Goal: Task Accomplishment & Management: Use online tool/utility

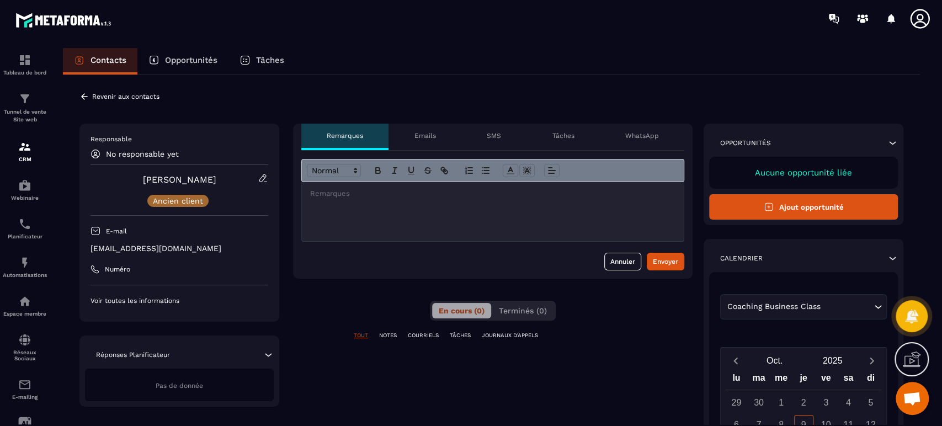
click at [256, 183] on div "[PERSON_NAME] Ancien client" at bounding box center [179, 190] width 178 height 34
click at [265, 175] on icon at bounding box center [263, 178] width 10 height 10
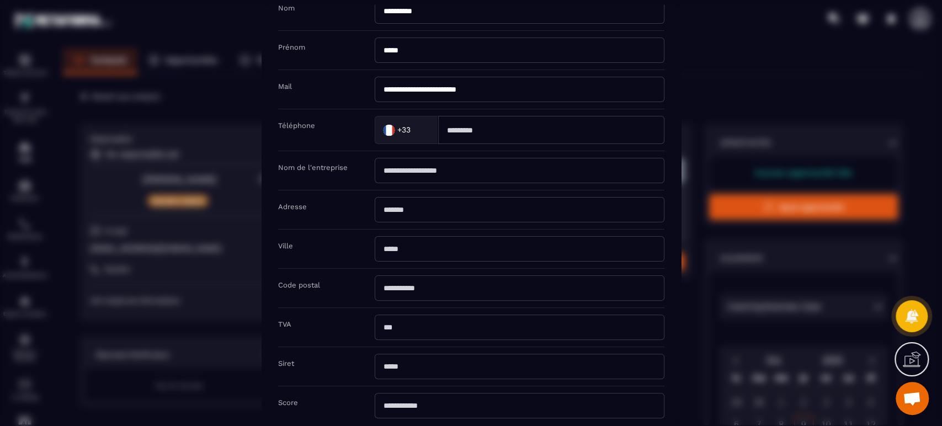
scroll to position [139, 0]
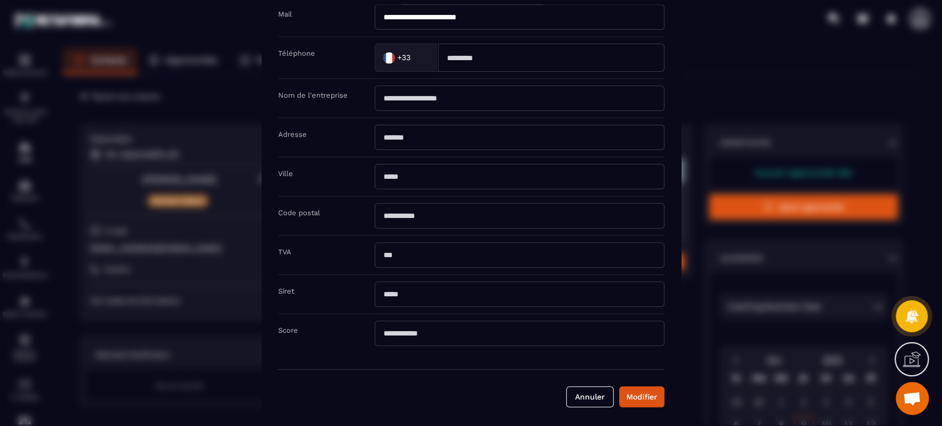
click at [590, 392] on button "Annuler" at bounding box center [589, 396] width 47 height 21
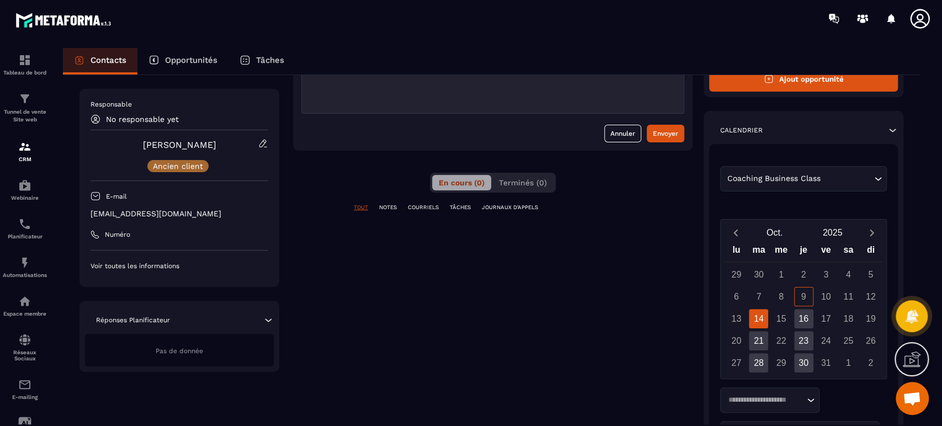
scroll to position [0, 0]
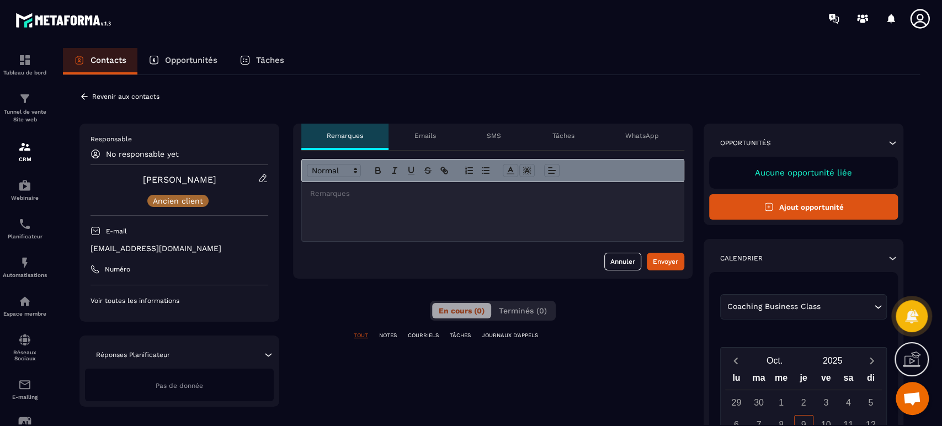
click at [118, 97] on p "Revenir aux contacts" at bounding box center [125, 97] width 67 height 8
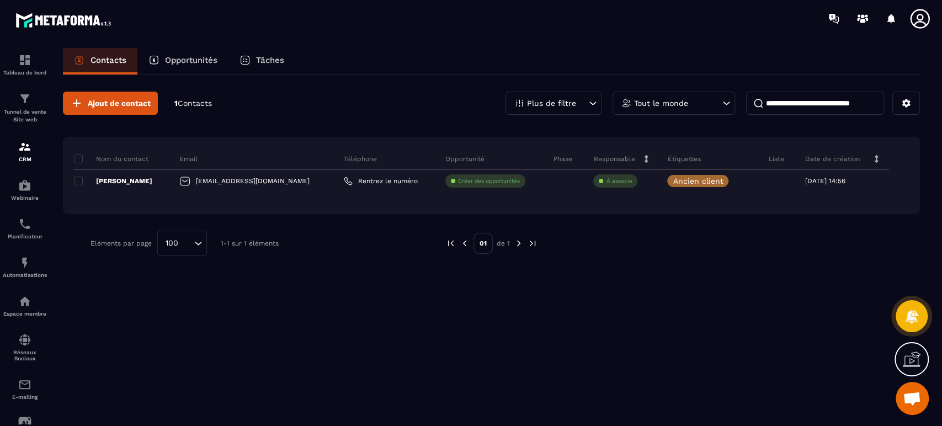
click at [609, 314] on div "Ajout de contact 1 Contacts Plus de filtre Tout le monde Nom du contact Email T…" at bounding box center [491, 249] width 857 height 349
click at [33, 389] on div "E-mailing" at bounding box center [25, 389] width 44 height 22
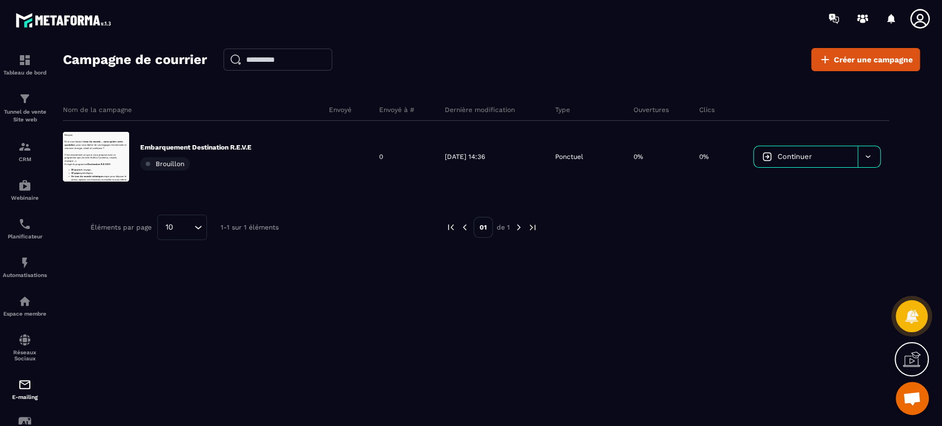
click at [868, 153] on icon at bounding box center [867, 156] width 8 height 8
click at [814, 154] on link "Continuer" at bounding box center [806, 156] width 104 height 21
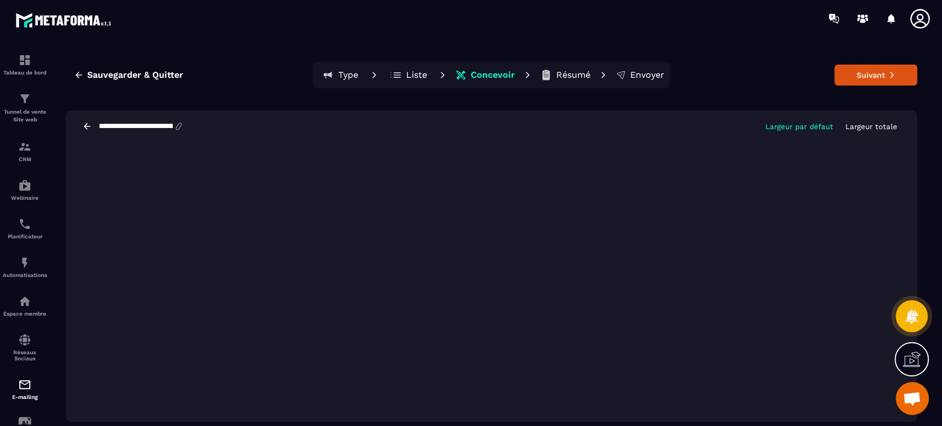
click at [411, 73] on p "Liste" at bounding box center [416, 75] width 21 height 11
